Goal: Task Accomplishment & Management: Complete application form

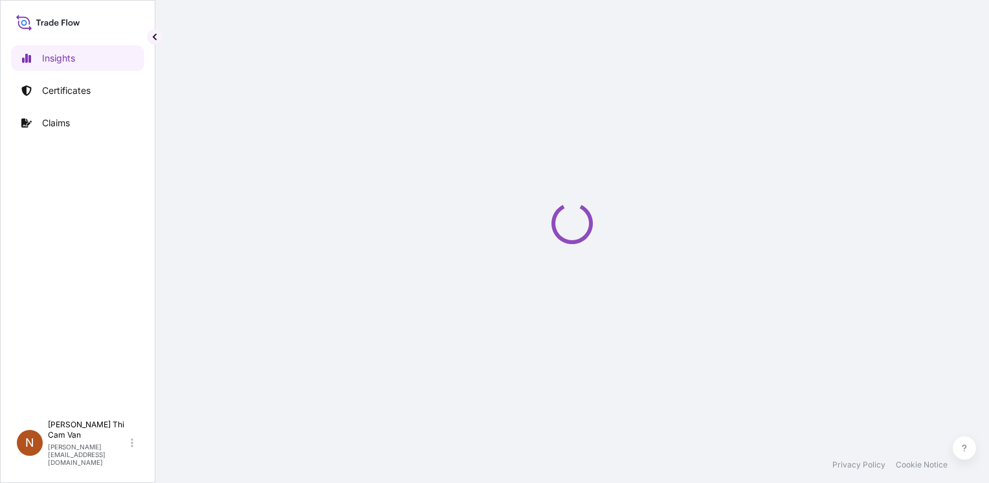
select select "2025"
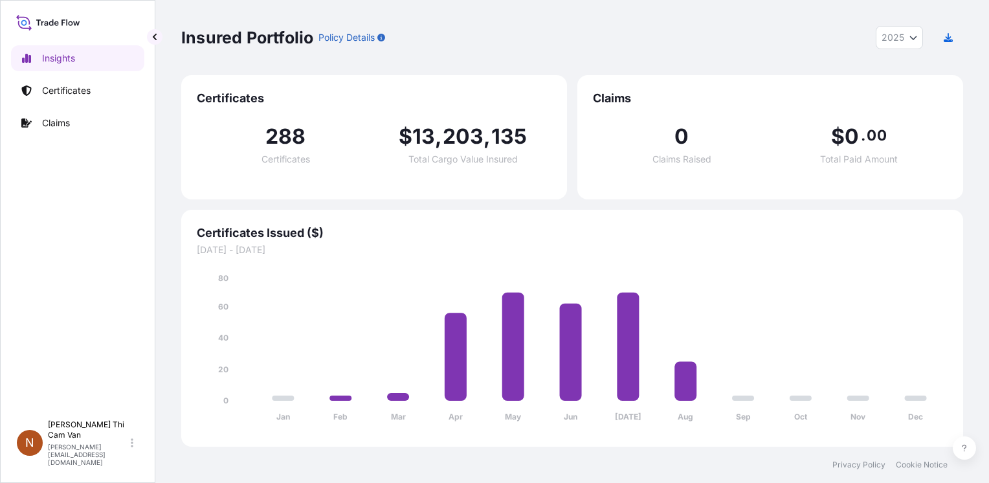
click at [109, 305] on div "Insights Certificates Claims" at bounding box center [77, 224] width 133 height 380
click at [47, 84] on p "Certificates" at bounding box center [66, 90] width 49 height 13
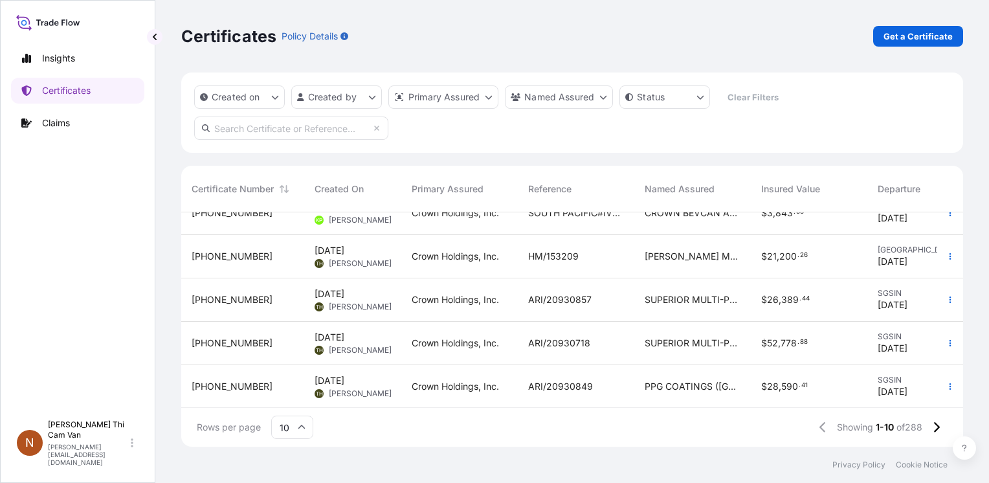
scroll to position [248, 0]
click at [940, 428] on button at bounding box center [936, 427] width 23 height 21
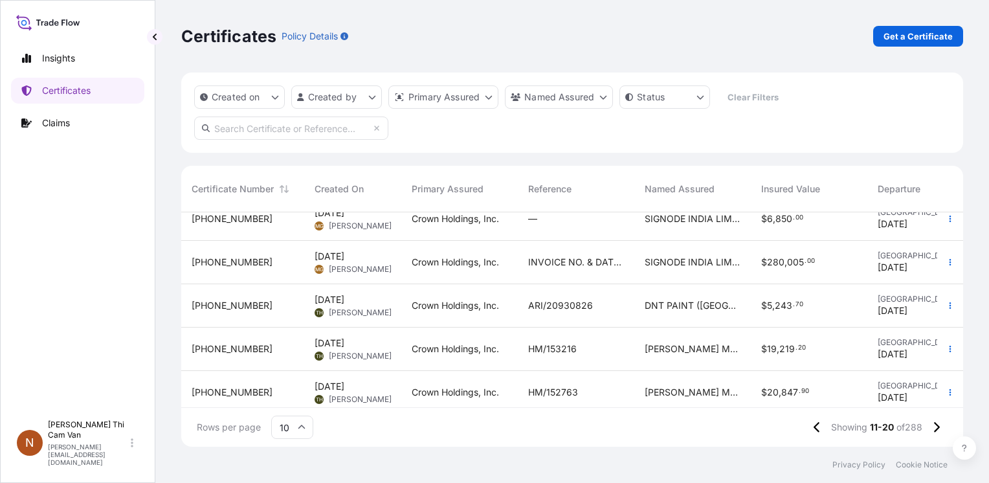
scroll to position [118, 0]
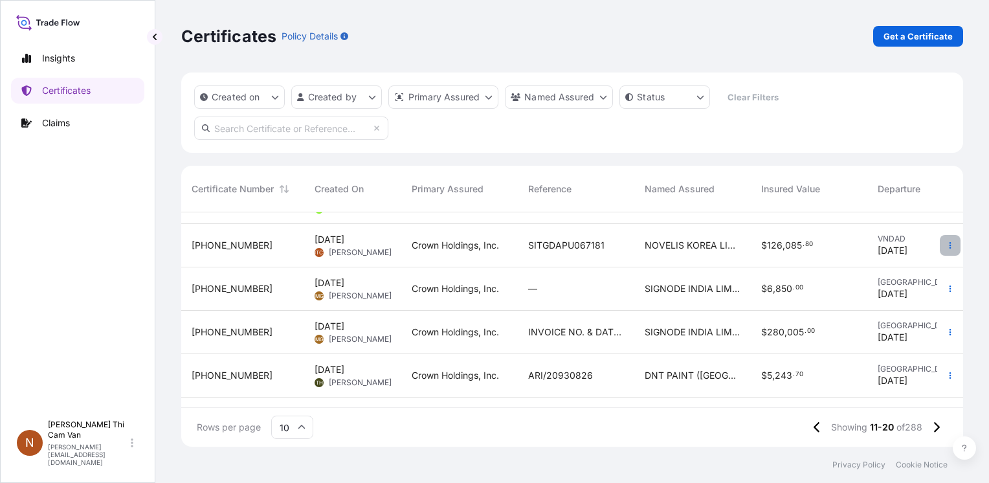
click at [940, 239] on button "button" at bounding box center [950, 245] width 21 height 21
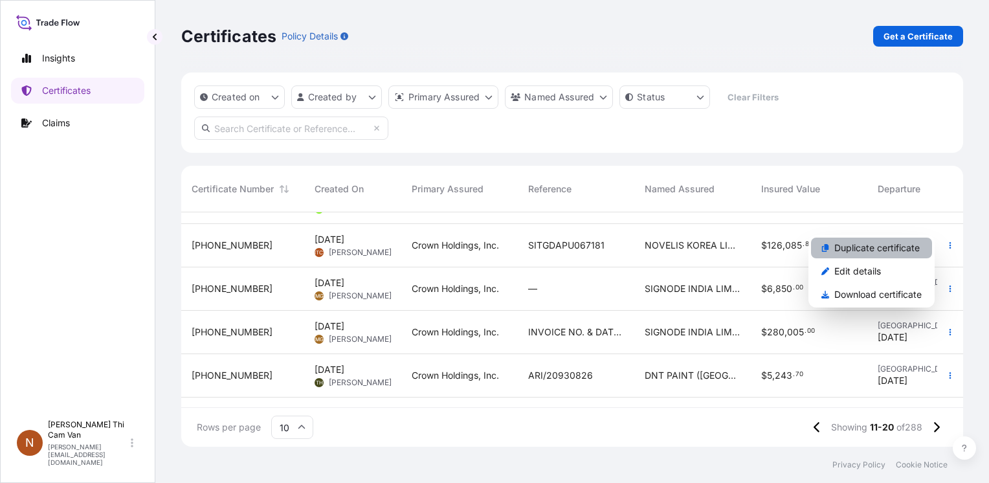
click at [863, 248] on p "Duplicate certificate" at bounding box center [876, 247] width 85 height 13
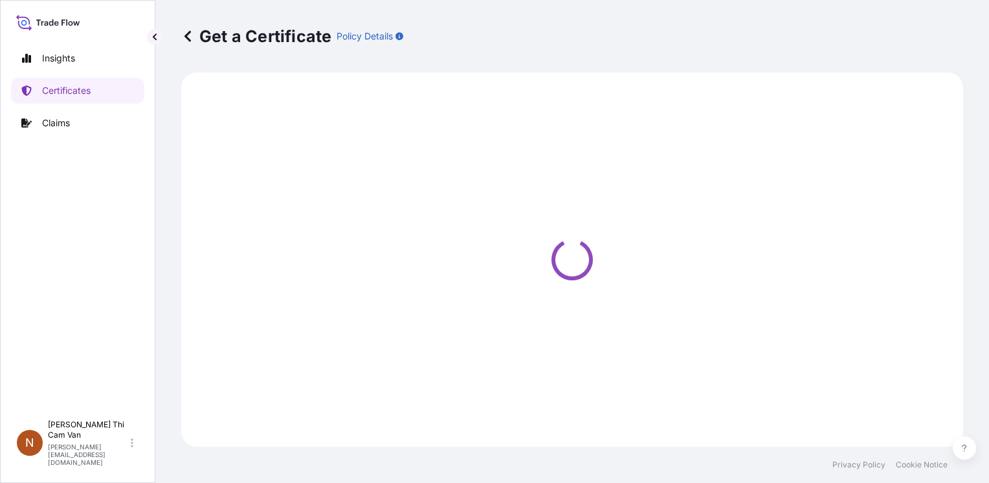
select select "Sea"
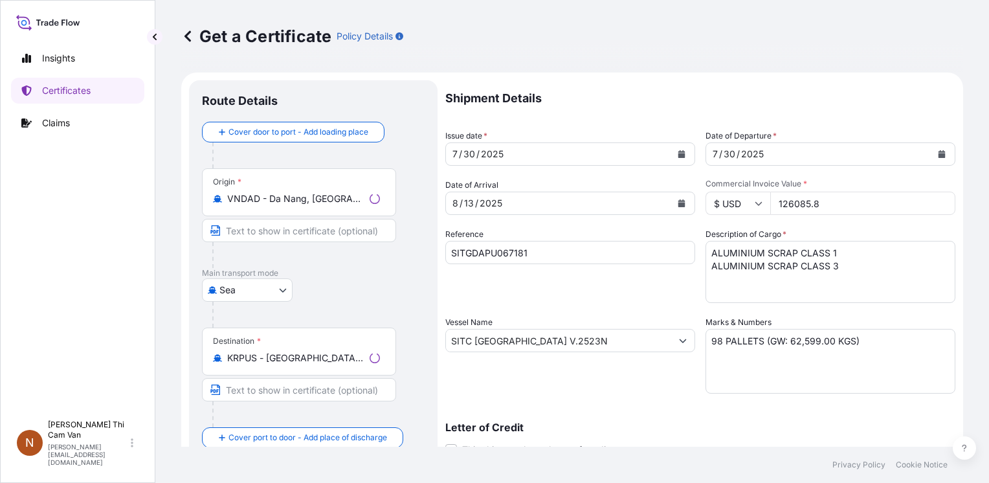
select select "31483"
click at [75, 267] on div "Insights Certificates Claims" at bounding box center [77, 224] width 133 height 380
click at [511, 153] on div "[DATE]" at bounding box center [558, 153] width 225 height 23
click at [678, 156] on icon "Calendar" at bounding box center [681, 154] width 7 height 8
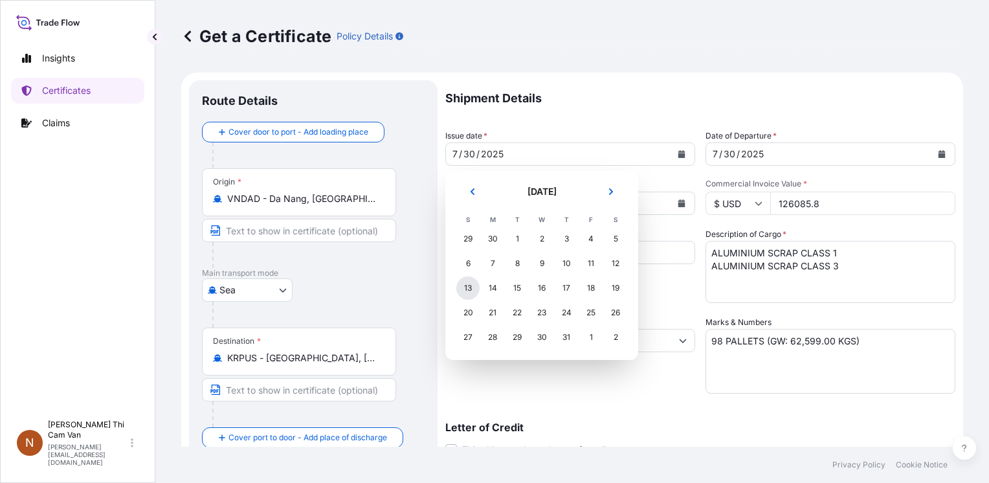
click at [469, 286] on div "13" at bounding box center [467, 287] width 23 height 23
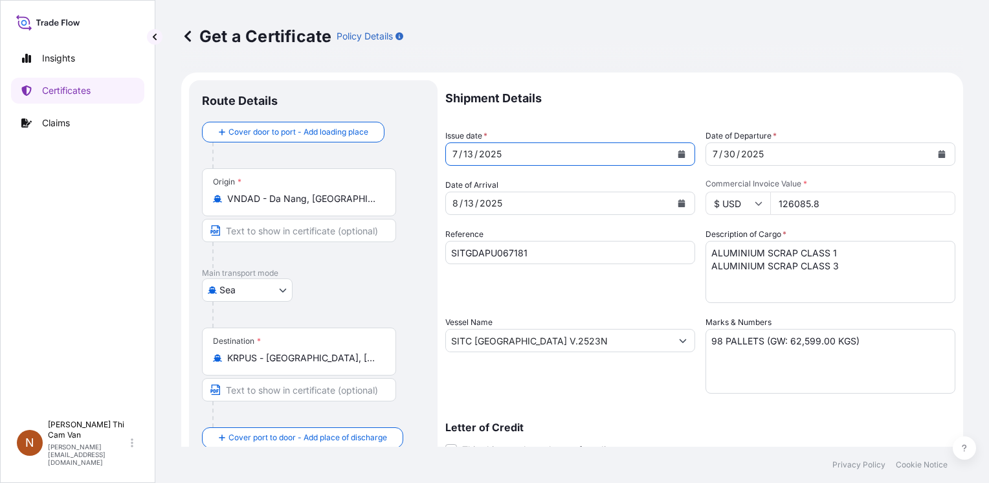
click at [678, 154] on icon "Calendar" at bounding box center [681, 154] width 7 height 8
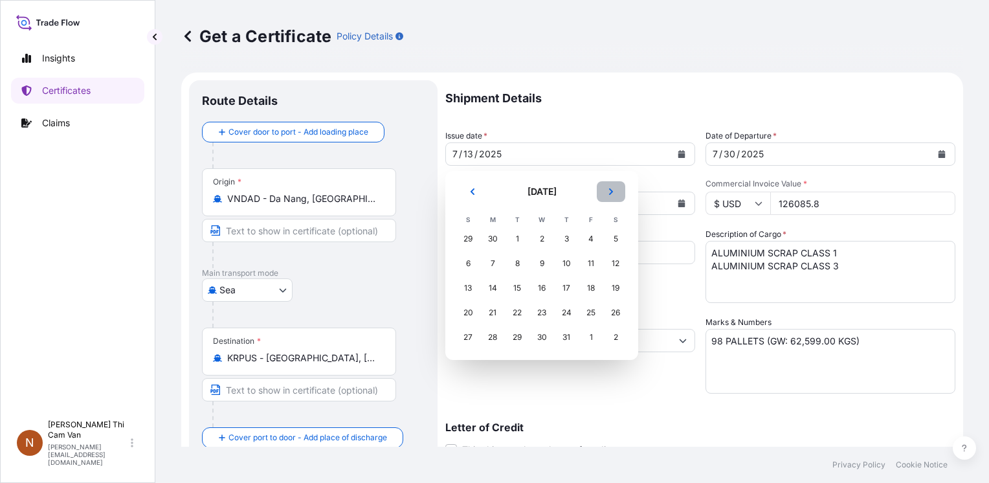
click at [608, 188] on icon "Next" at bounding box center [611, 192] width 8 height 8
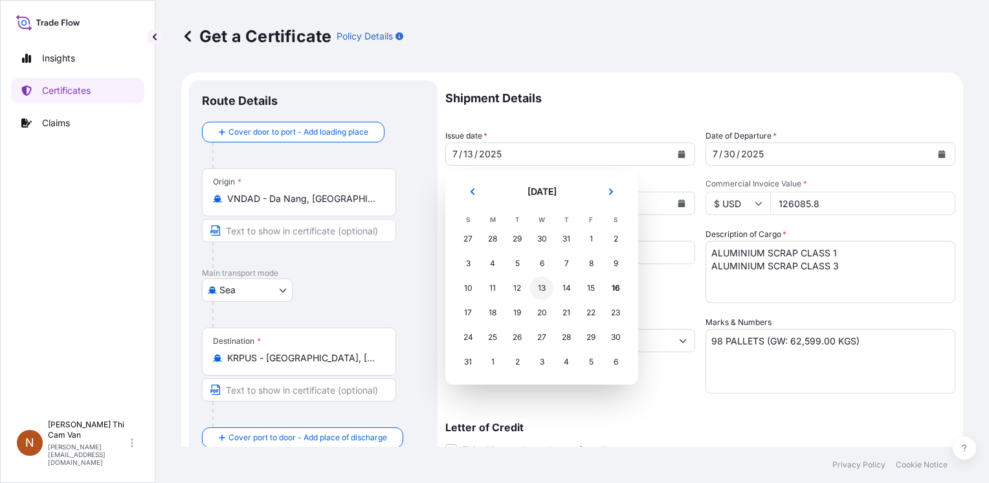
click at [543, 287] on div "13" at bounding box center [541, 287] width 23 height 23
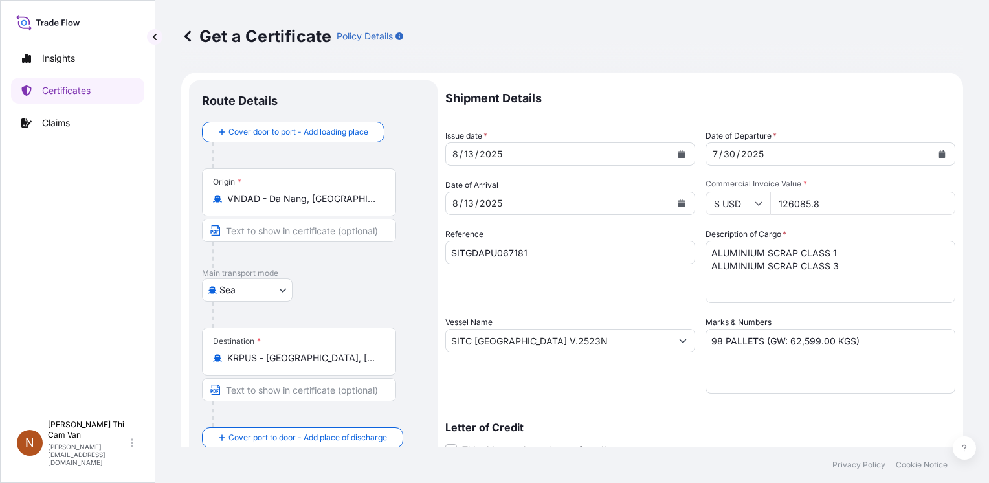
click at [580, 271] on div "Reference SITGDAPU067181" at bounding box center [570, 265] width 250 height 75
click at [931, 154] on button "Calendar" at bounding box center [941, 154] width 21 height 21
click at [938, 153] on icon "Calendar" at bounding box center [941, 154] width 7 height 8
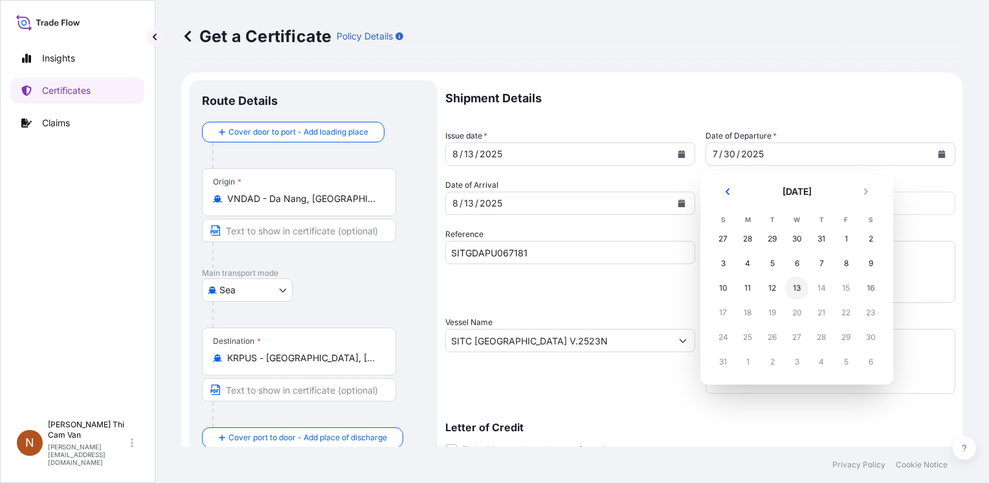
click at [797, 292] on div "13" at bounding box center [796, 287] width 23 height 23
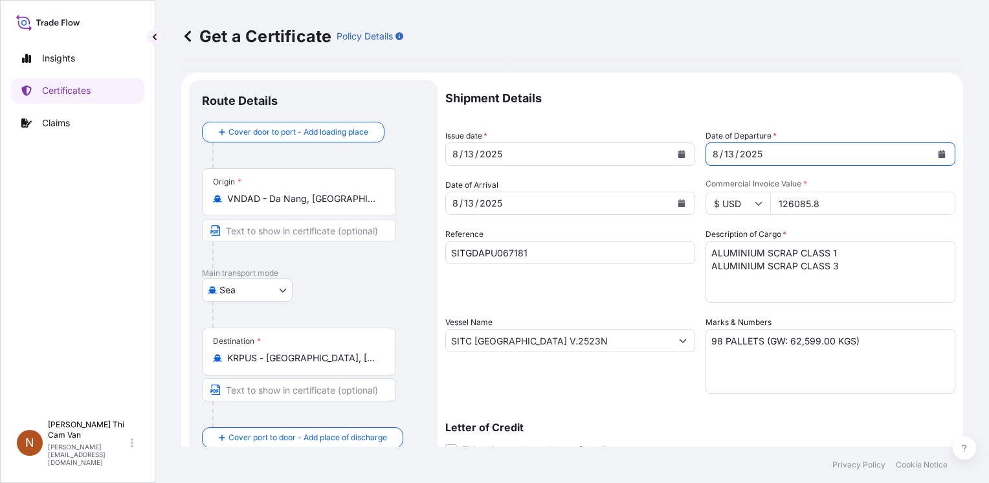
drag, startPoint x: 827, startPoint y: 205, endPoint x: 772, endPoint y: 206, distance: 55.7
click at [772, 206] on input "126085.8" at bounding box center [862, 203] width 185 height 23
drag, startPoint x: 748, startPoint y: 195, endPoint x: 709, endPoint y: 188, distance: 40.1
click at [688, 197] on div "Shipment Details Issue date * [DATE] Date of Departure * [DATE] Date of Arrival…" at bounding box center [700, 339] width 510 height 518
paste input "094731"
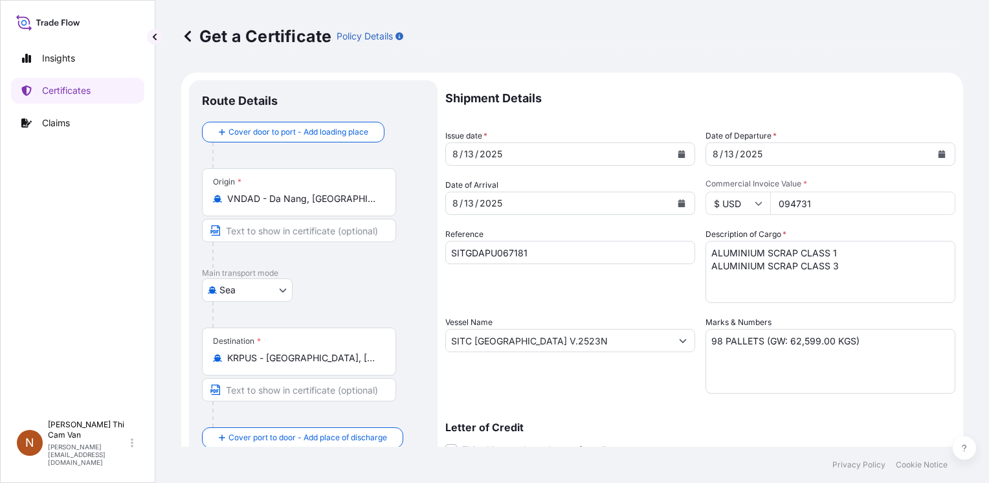
drag, startPoint x: 841, startPoint y: 204, endPoint x: 671, endPoint y: 198, distance: 170.3
click at [671, 199] on div "Shipment Details Issue date * [DATE] Date of Departure * [DATE] Date of Arrival…" at bounding box center [700, 339] width 510 height 518
drag, startPoint x: 824, startPoint y: 206, endPoint x: 710, endPoint y: 181, distance: 116.7
click at [710, 181] on div "Commercial Invoice Value * $ USD 126085.8" at bounding box center [830, 197] width 250 height 36
paste input "87907.56"
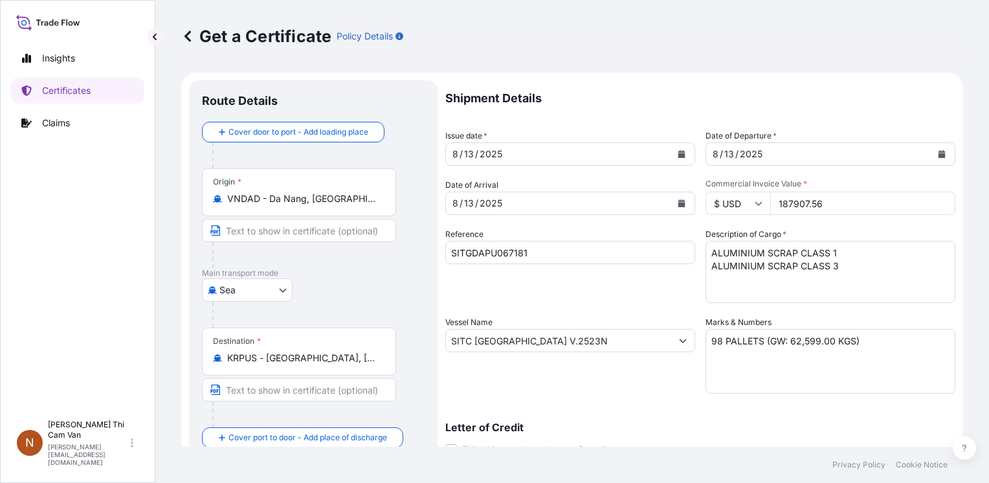
type input "187907.56"
drag, startPoint x: 554, startPoint y: 248, endPoint x: 269, endPoint y: 216, distance: 287.2
click at [271, 217] on form "Route Details Cover door to port - Add loading place Place of loading Road / [G…" at bounding box center [572, 357] width 782 height 570
paste input "SITGDAPU067546"
type input "SITGDAPU067546"
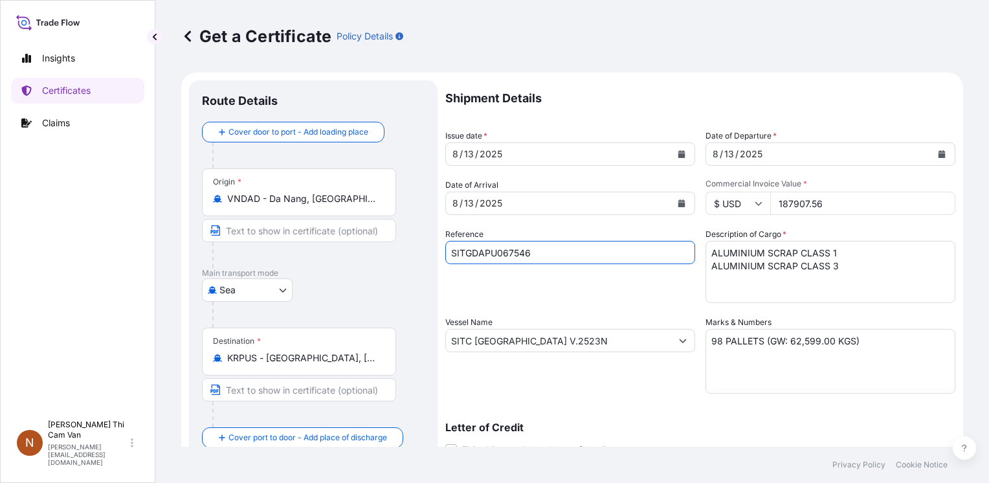
click at [575, 289] on div "Reference SITGDAPU067546" at bounding box center [570, 265] width 250 height 75
click at [841, 268] on textarea "ALUMINIUM SCRAP CLASS 1 ALUMINIUM SCRAP CLASS 3" at bounding box center [830, 272] width 250 height 62
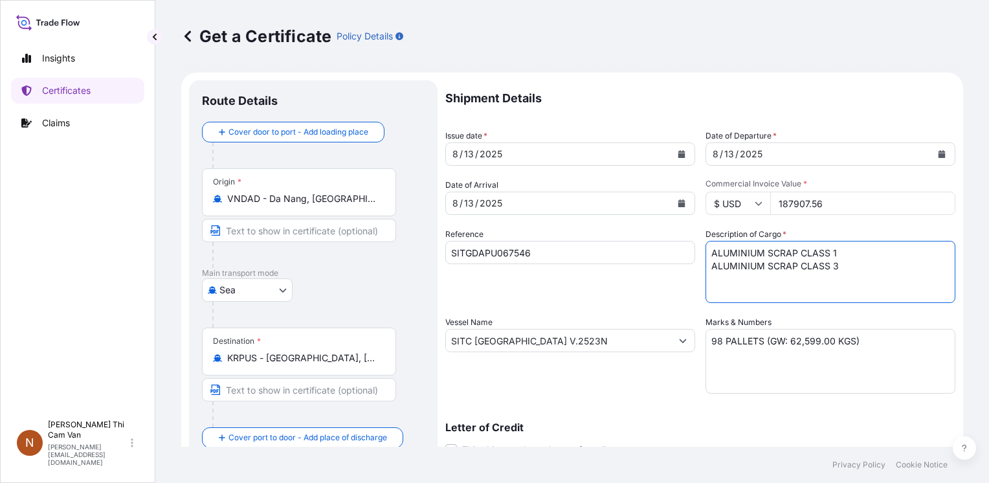
drag, startPoint x: 838, startPoint y: 271, endPoint x: 673, endPoint y: 260, distance: 164.7
click at [689, 260] on div "Shipment Details Issue date * [DATE] Date of Departure * [DATE] Date of Arrival…" at bounding box center [700, 339] width 510 height 518
type textarea "ALUMINIUM SCRAP CLASS 1"
drag, startPoint x: 550, startPoint y: 338, endPoint x: 260, endPoint y: 335, distance: 289.3
click at [293, 339] on form "Route Details Cover door to port - Add loading place Place of loading Road / [G…" at bounding box center [572, 357] width 782 height 570
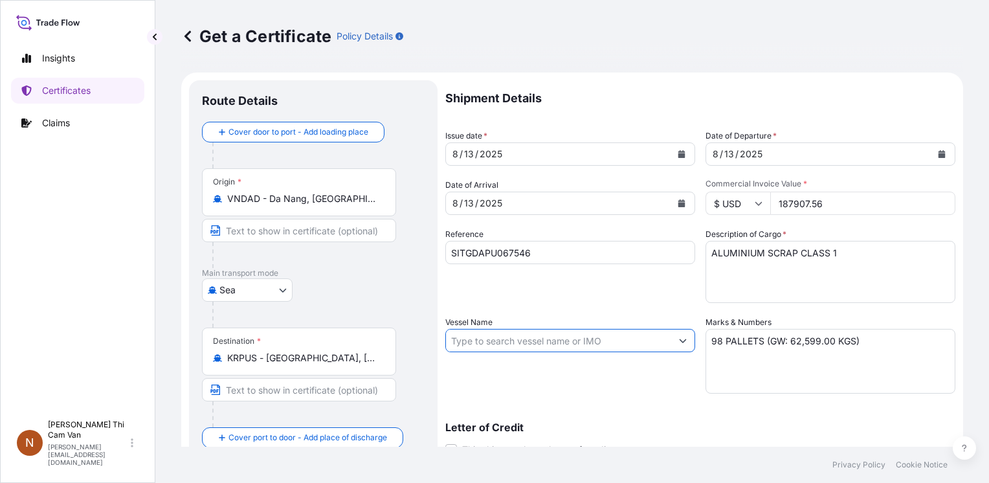
click at [528, 337] on input "Vessel Name" at bounding box center [558, 340] width 225 height 23
paste input "SITC OSAKA V.2525N"
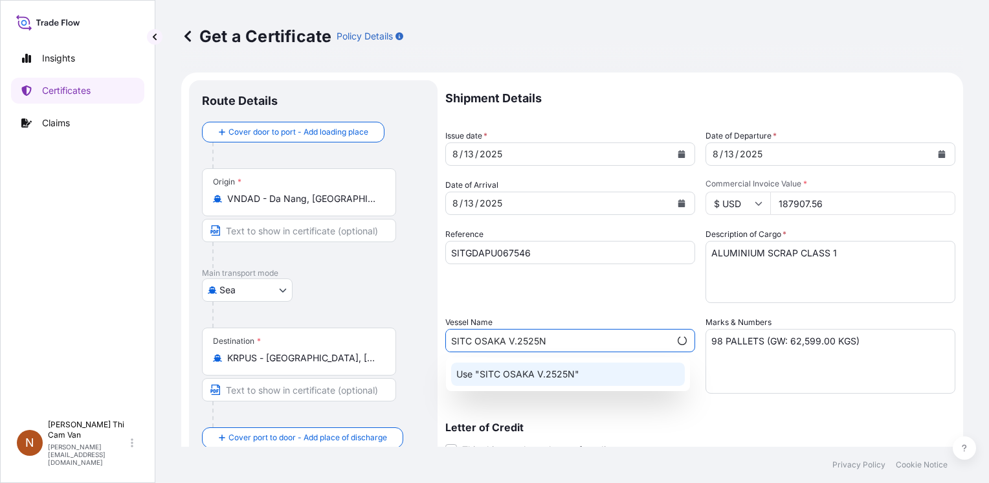
click at [558, 368] on p "Use "SITC OSAKA V.2525N"" at bounding box center [517, 374] width 123 height 13
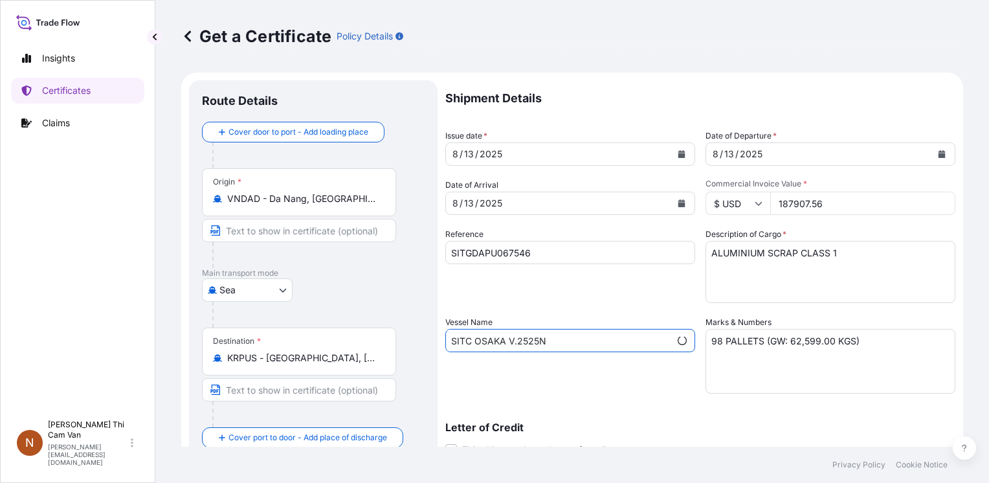
type input "SITC OSAKA V.2525N"
drag, startPoint x: 878, startPoint y: 342, endPoint x: 828, endPoint y: 384, distance: 64.7
click at [542, 344] on div "Shipment Details Issue date * [DATE] Date of Departure * [DATE] Date of Arrival…" at bounding box center [700, 339] width 510 height 518
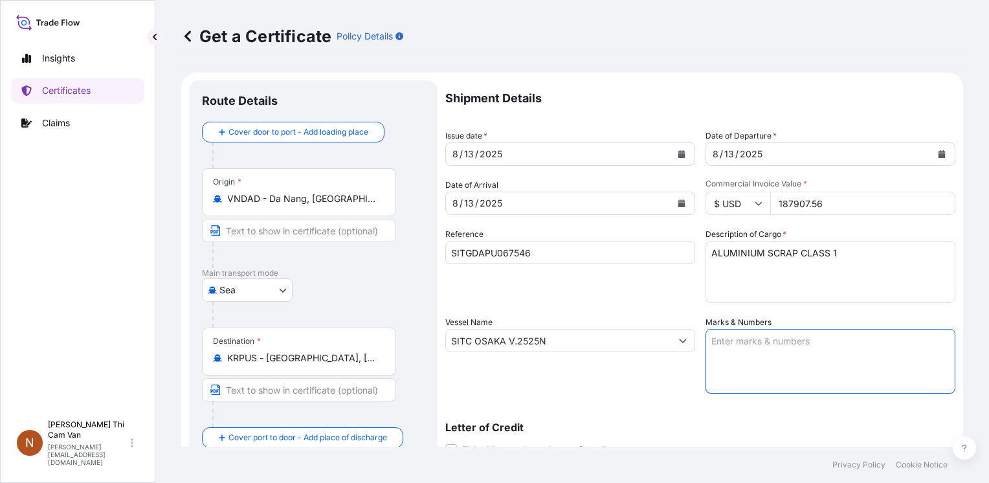
paste textarea "120 PALLET(S)"
paste textarea "85395"
click at [856, 343] on textarea "98 PALLETS (GW: 62,599.00 KGS)" at bounding box center [830, 361] width 250 height 65
drag, startPoint x: 842, startPoint y: 339, endPoint x: 777, endPoint y: 346, distance: 65.0
click at [777, 346] on textarea "98 PALLETS (GW: 62,599.00 KGS)" at bounding box center [830, 361] width 250 height 65
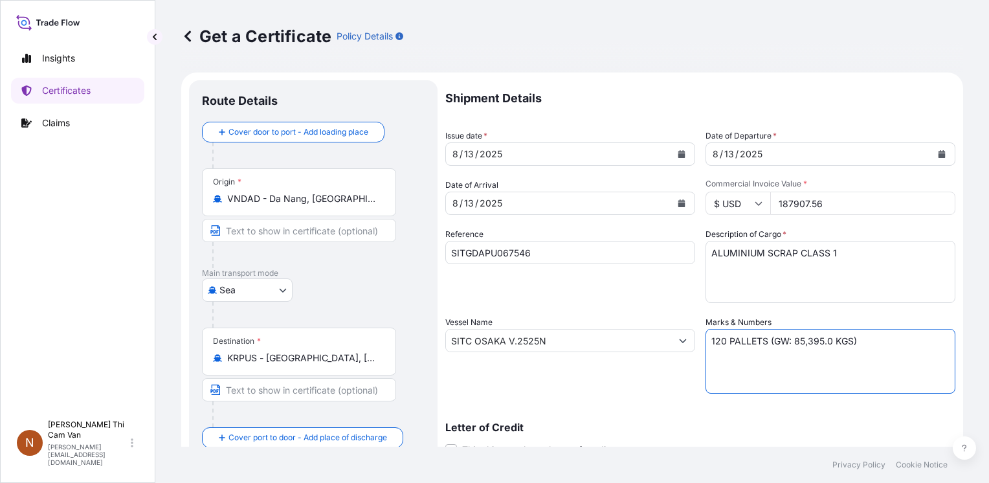
type textarea "120 PALLETS (GW: 85,395.0 KGS)"
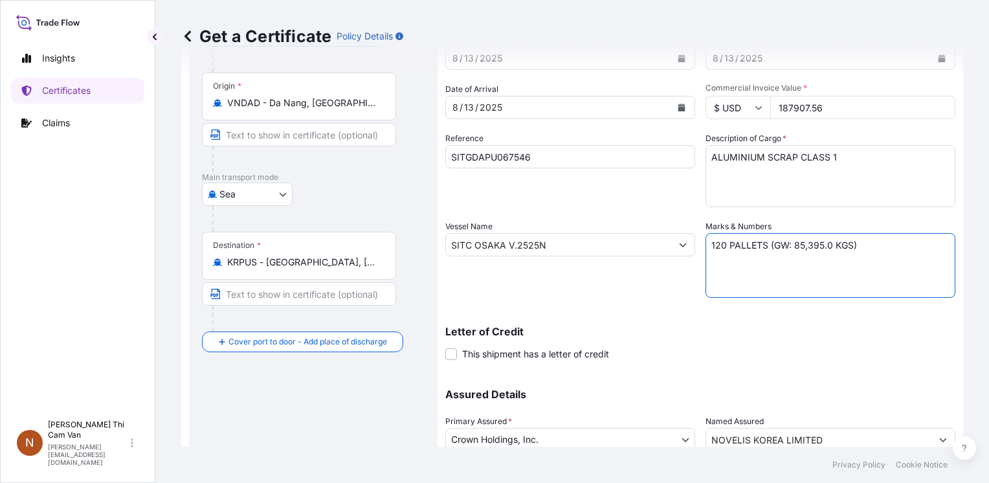
scroll to position [195, 0]
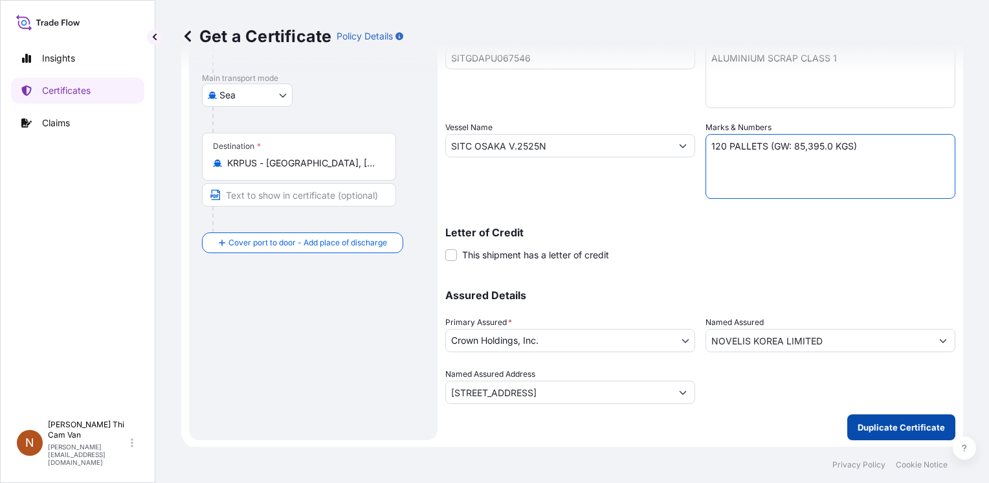
click at [880, 436] on button "Duplicate Certificate" at bounding box center [901, 427] width 108 height 26
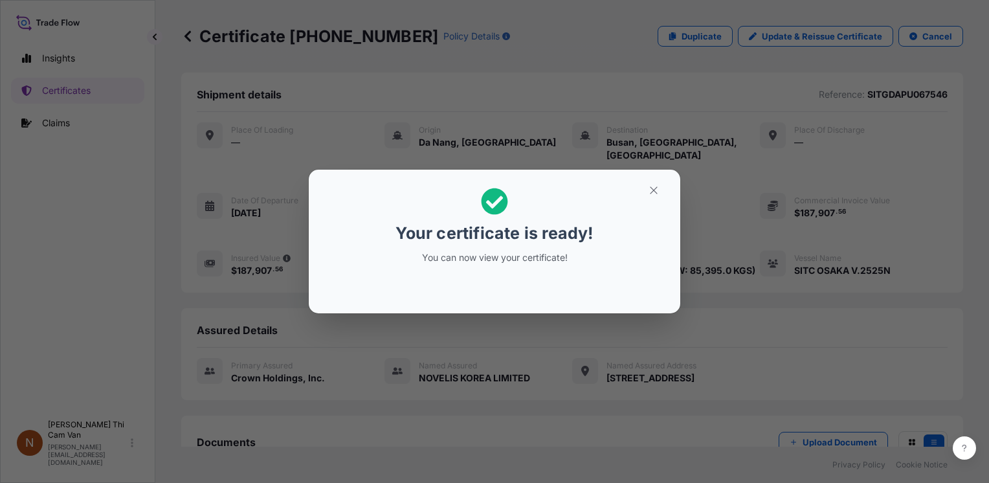
click at [617, 62] on div "Your certificate is ready! You can now view your certificate!" at bounding box center [494, 241] width 989 height 483
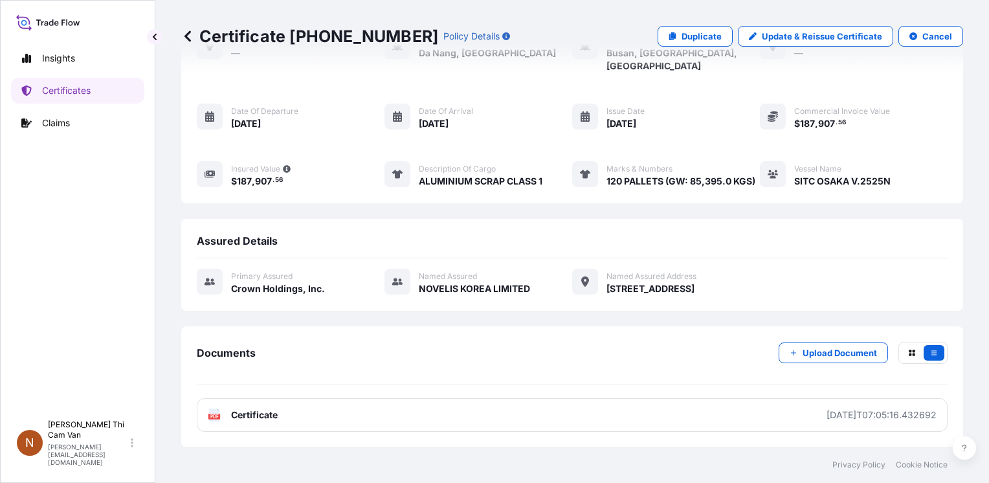
scroll to position [146, 0]
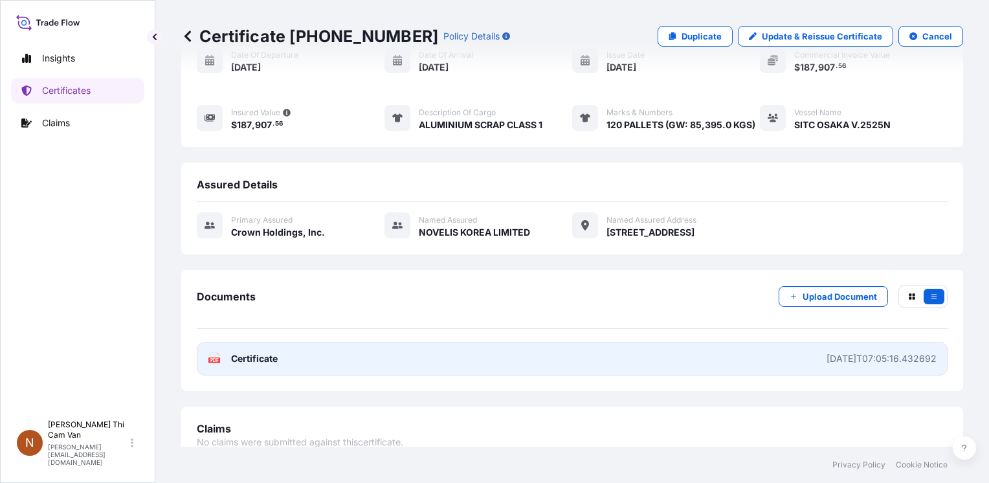
click at [267, 352] on span "Certificate" at bounding box center [254, 358] width 47 height 13
